Goal: Information Seeking & Learning: Learn about a topic

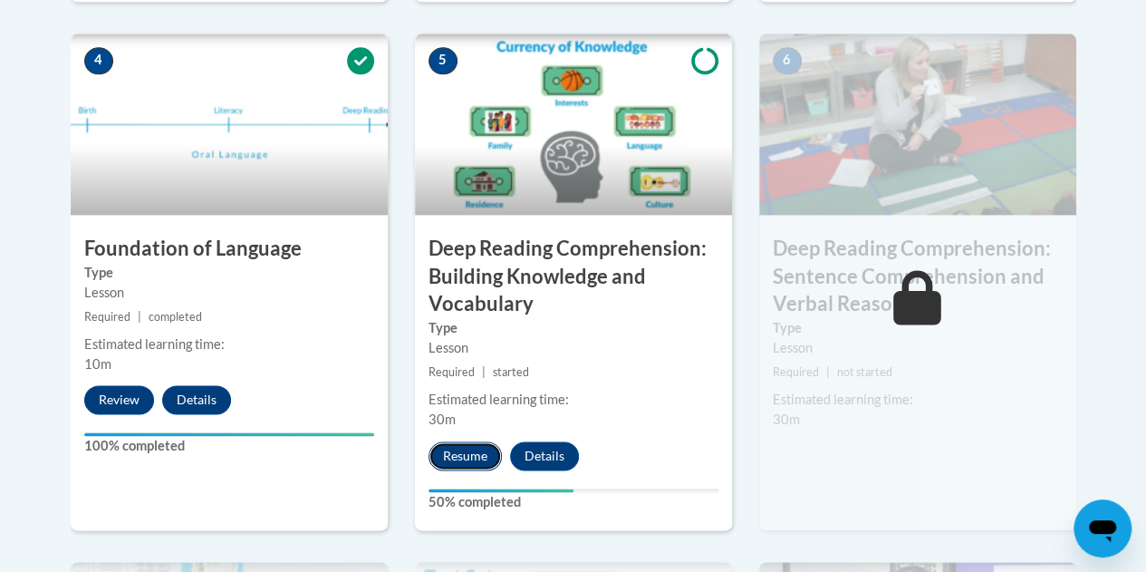
click at [468, 454] on button "Resume" at bounding box center [464, 455] width 73 height 29
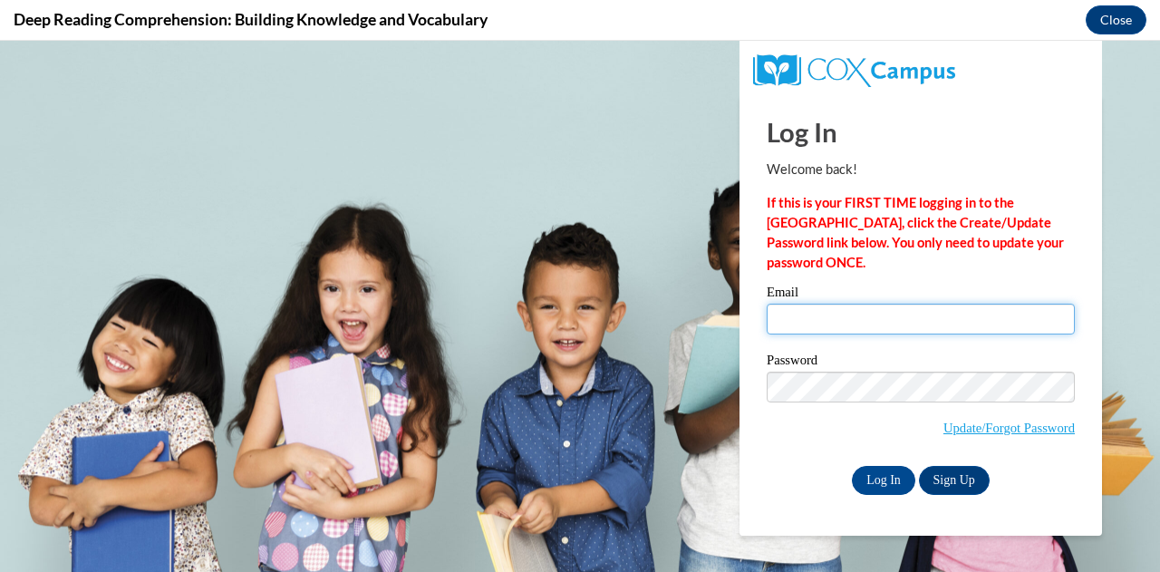
click at [858, 320] on input "Email" at bounding box center [920, 318] width 308 height 31
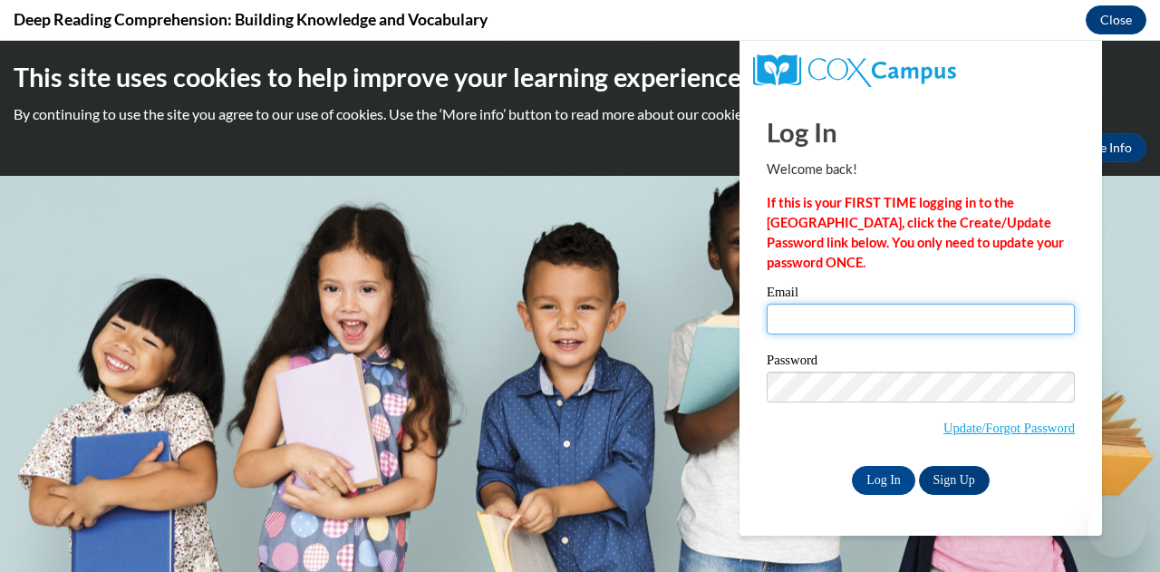
type input "fettigc2042@my.uwstout.edu"
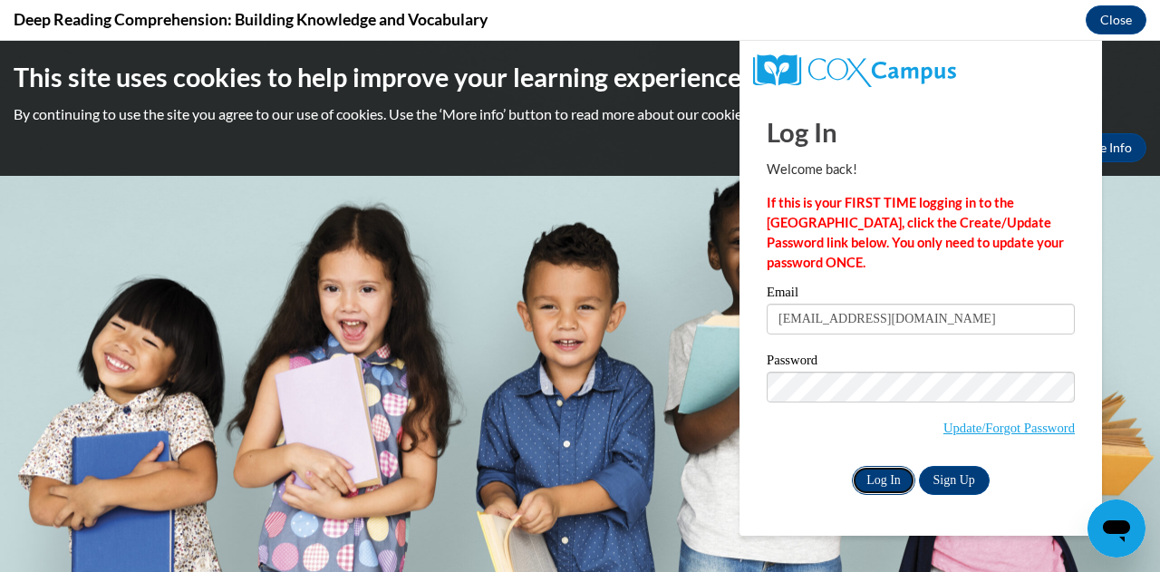
click at [886, 473] on input "Log In" at bounding box center [883, 480] width 63 height 29
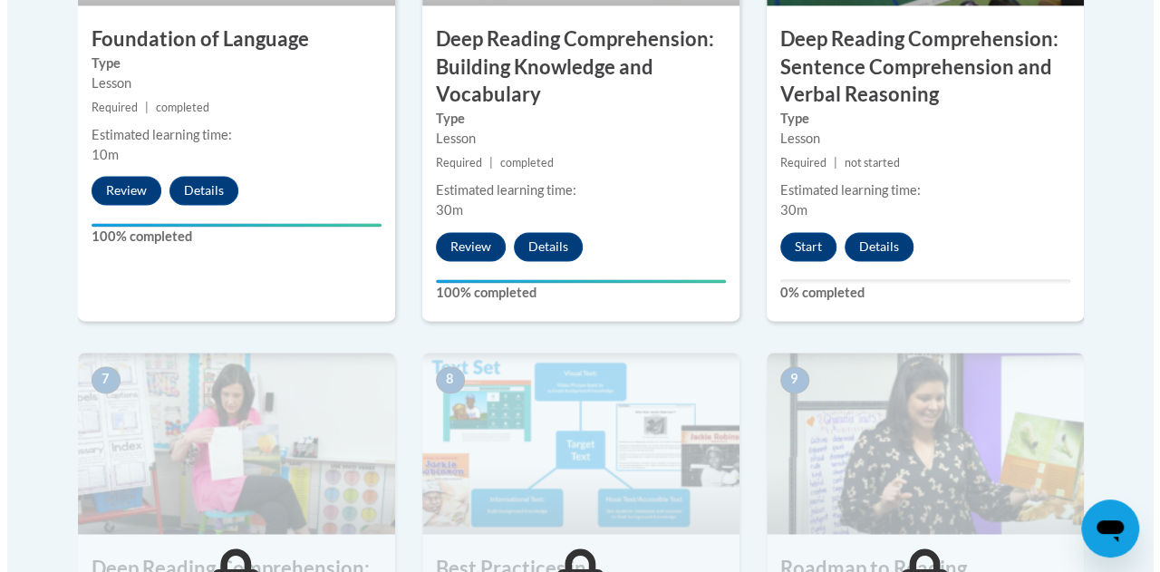
scroll to position [1275, 0]
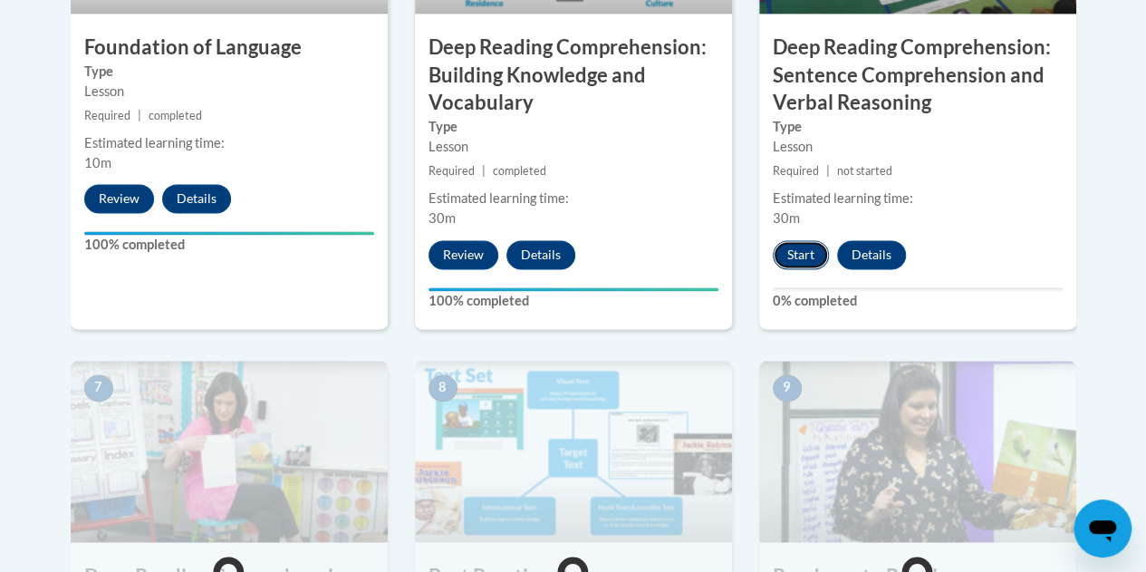
click at [804, 248] on button "Start" at bounding box center [801, 254] width 56 height 29
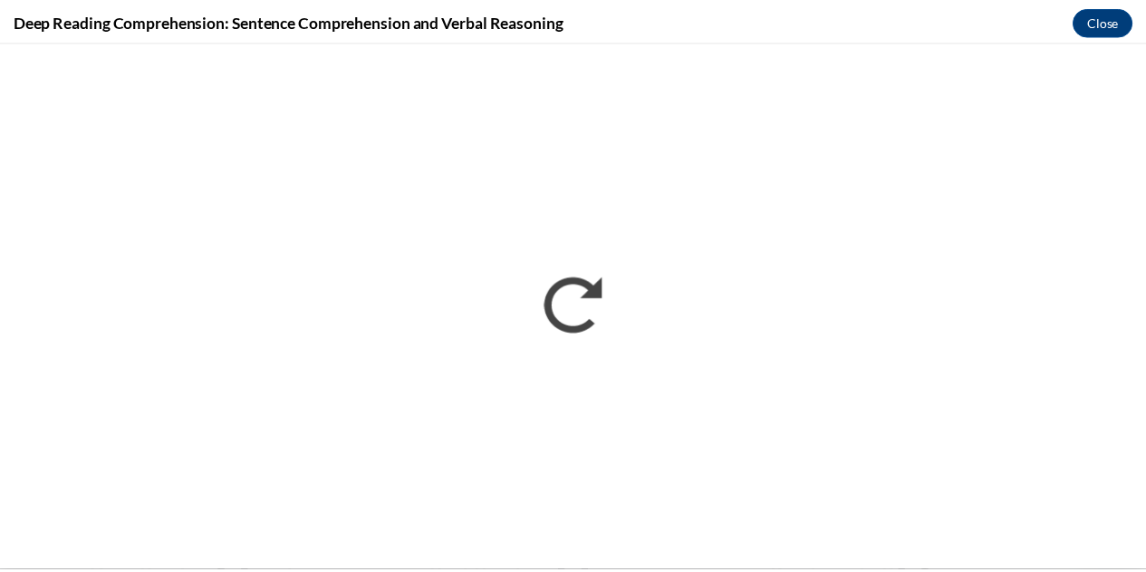
scroll to position [0, 0]
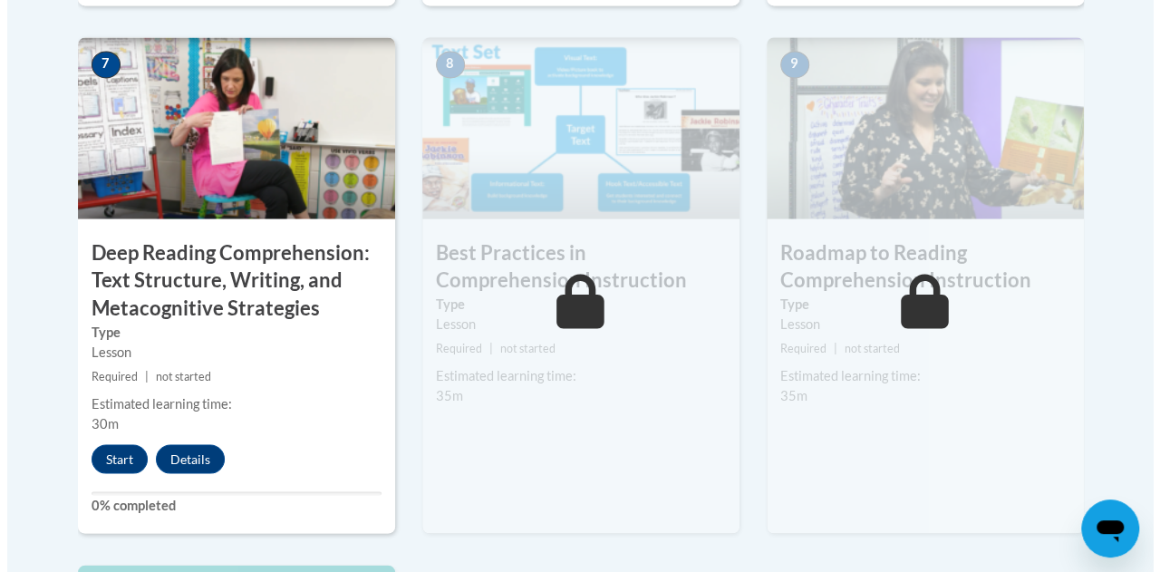
scroll to position [1598, 0]
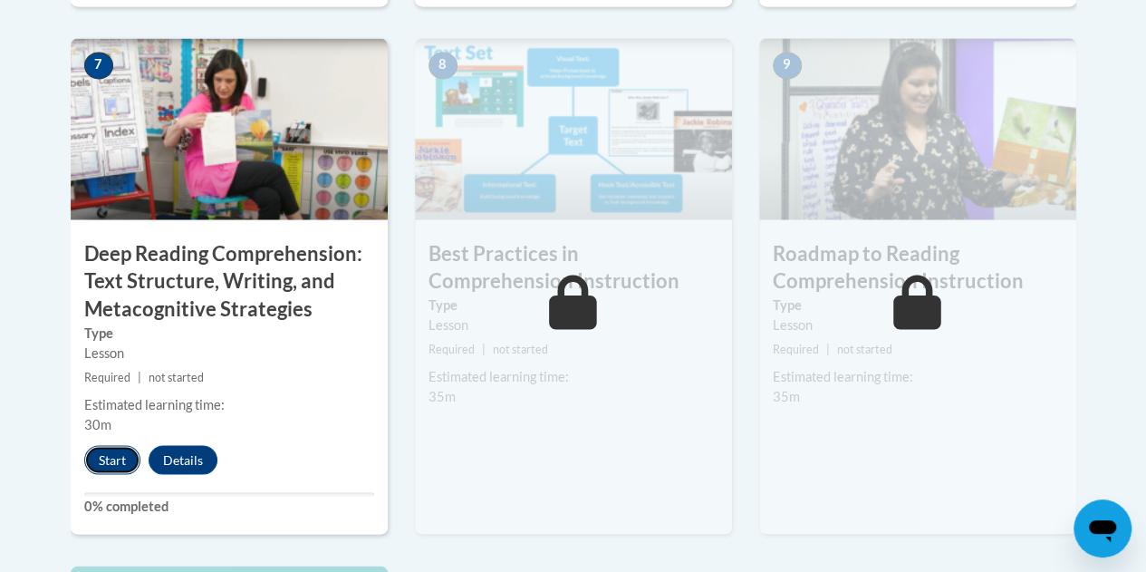
click at [118, 468] on button "Start" at bounding box center [112, 459] width 56 height 29
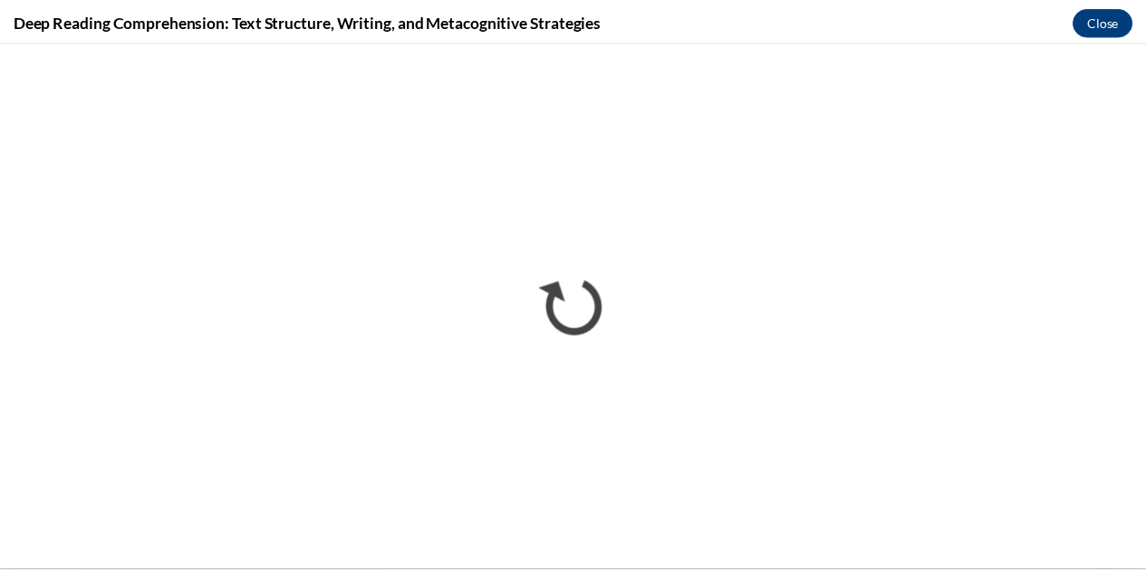
scroll to position [0, 0]
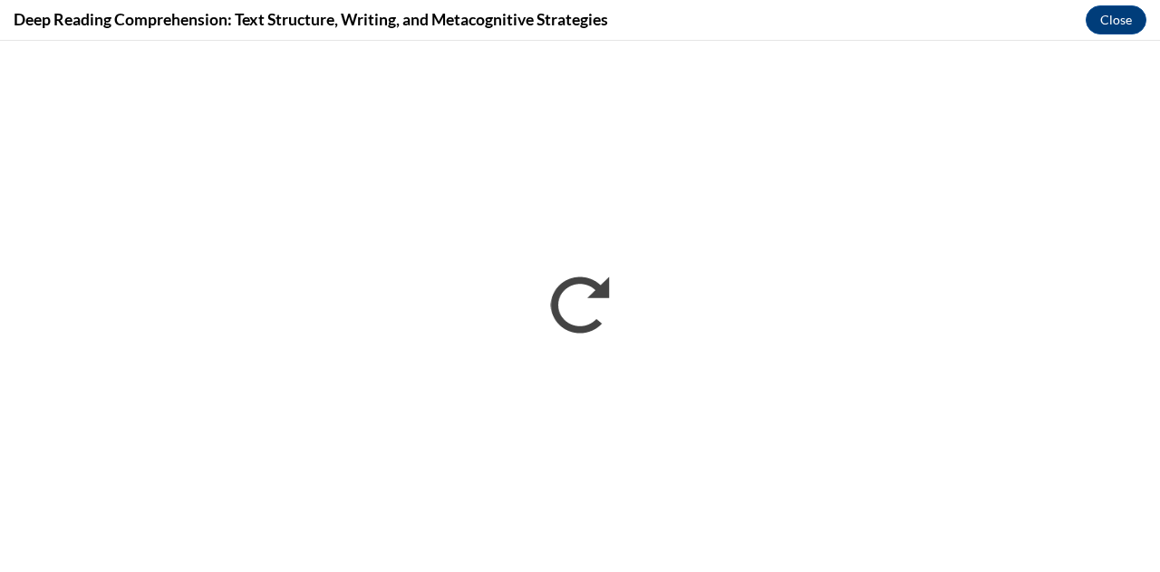
click at [957, 37] on div "Deep Reading Comprehension: Text Structure, Writing, and Metacognitive Strategi…" at bounding box center [580, 20] width 1160 height 41
click at [942, 34] on div "Deep Reading Comprehension: Text Structure, Writing, and Metacognitive Strategi…" at bounding box center [580, 20] width 1160 height 41
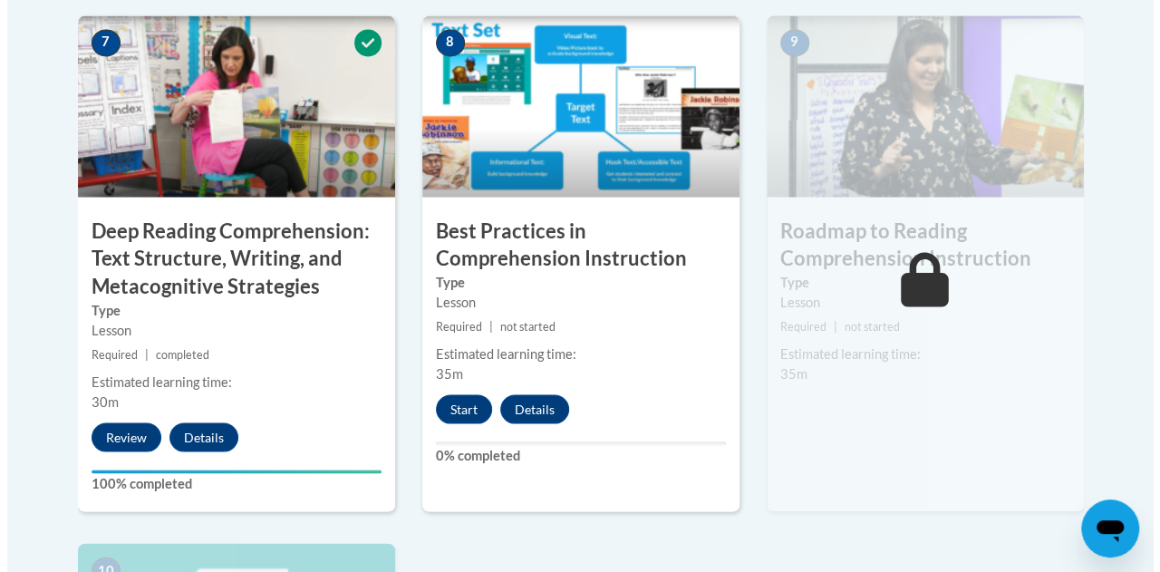
scroll to position [1620, 0]
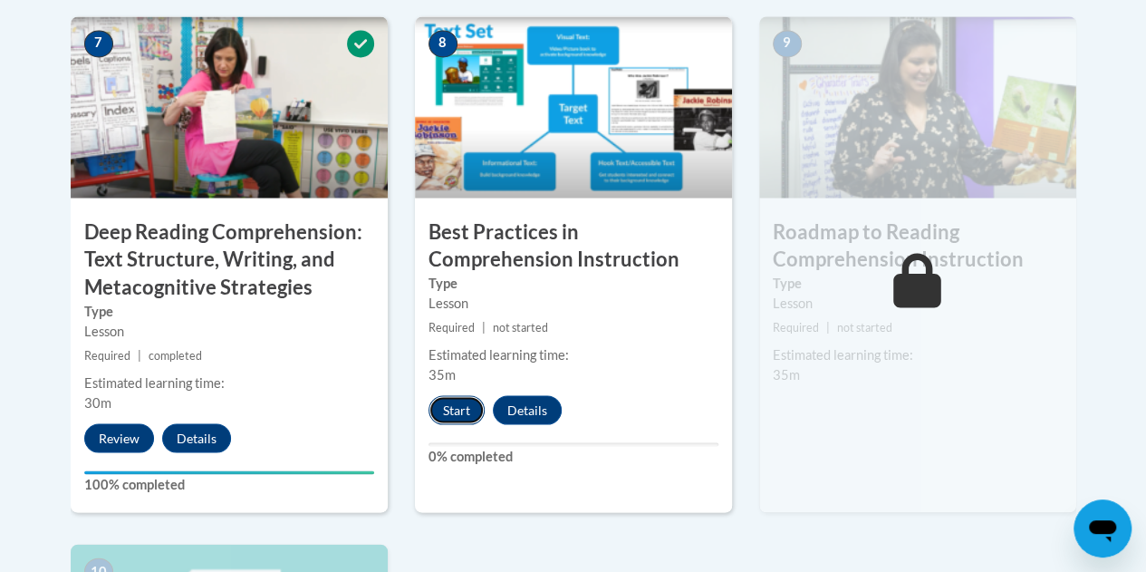
click at [455, 399] on button "Start" at bounding box center [456, 409] width 56 height 29
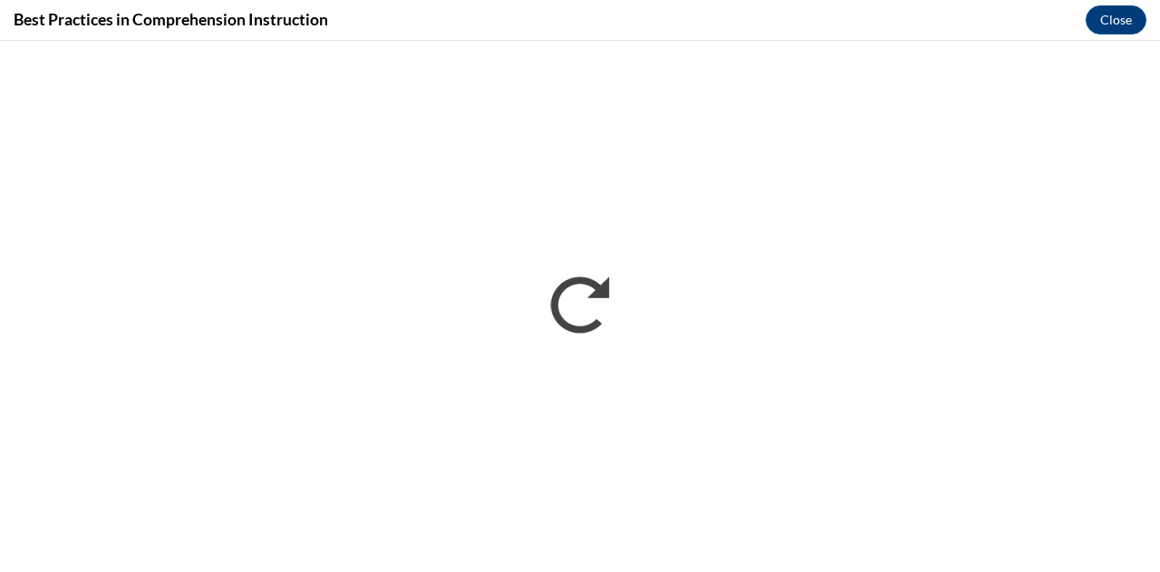
scroll to position [0, 0]
